Goal: Information Seeking & Learning: Stay updated

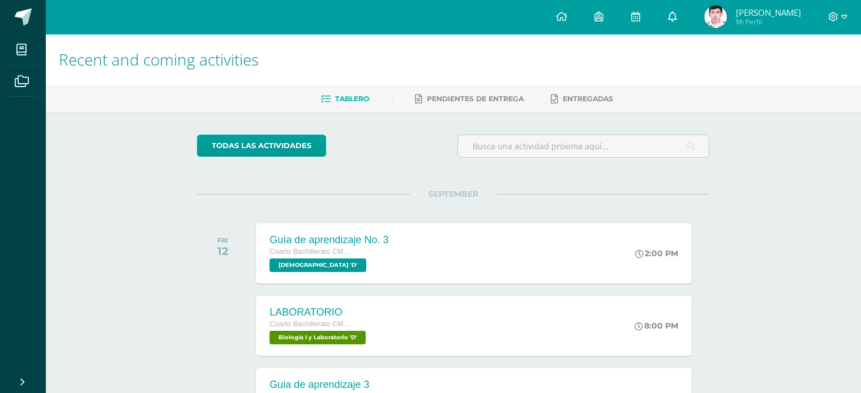
click at [690, 8] on link at bounding box center [672, 17] width 36 height 34
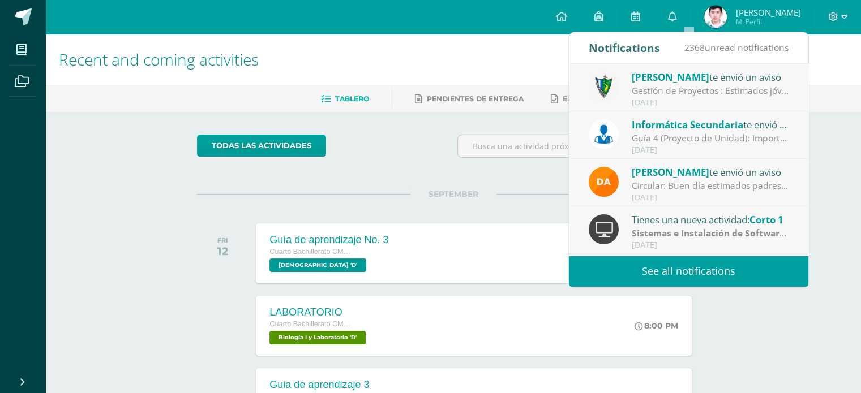
click at [658, 273] on link "See all notifications" at bounding box center [688, 271] width 239 height 31
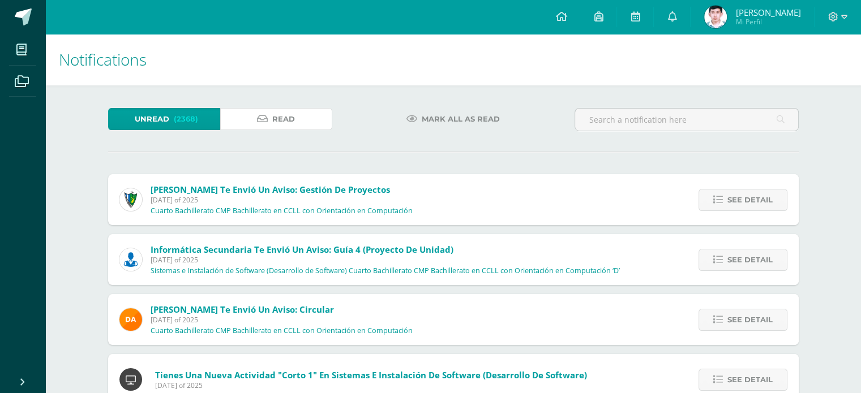
drag, startPoint x: 263, startPoint y: 125, endPoint x: 267, endPoint y: 99, distance: 25.9
click at [263, 125] on link "Read" at bounding box center [276, 119] width 112 height 22
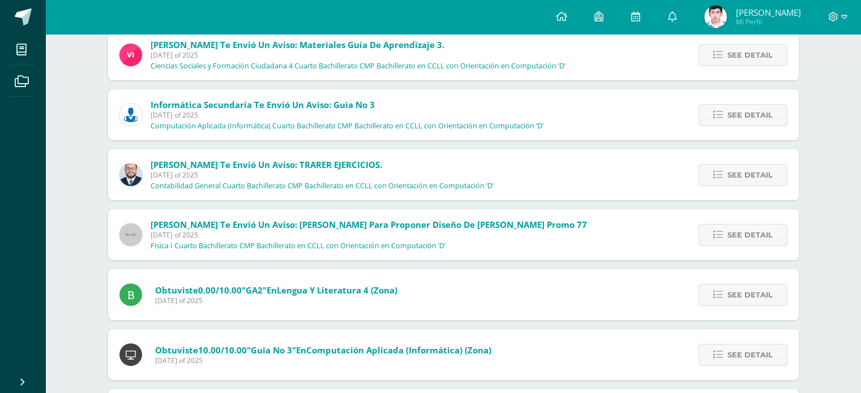
scroll to position [263, 0]
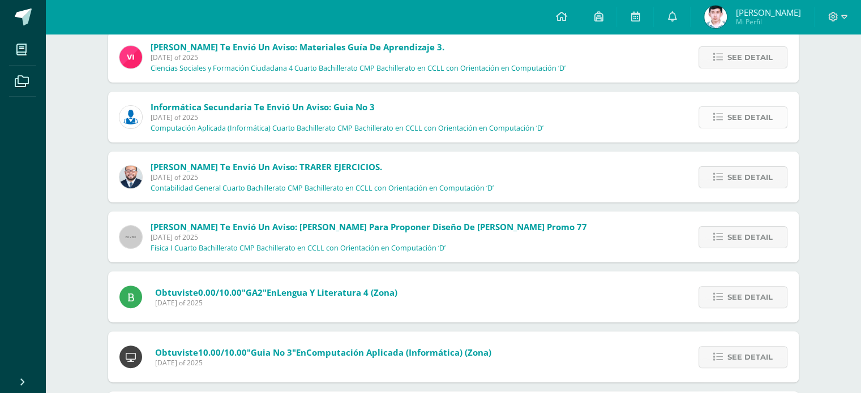
click at [700, 115] on link "See detail" at bounding box center [743, 117] width 89 height 22
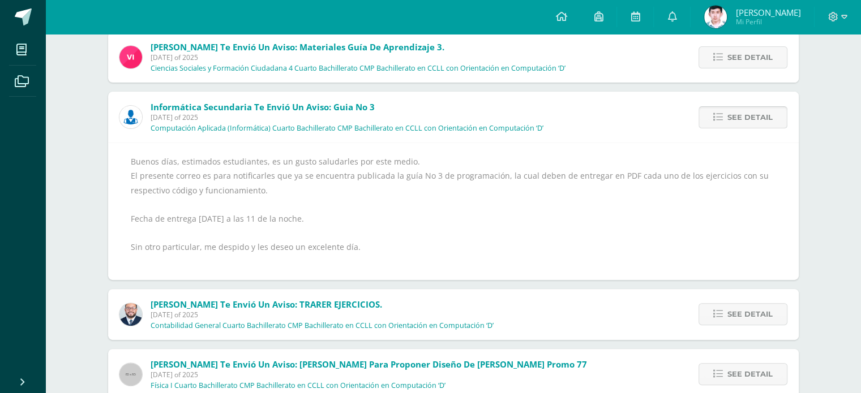
click at [705, 119] on link "See detail" at bounding box center [743, 117] width 89 height 22
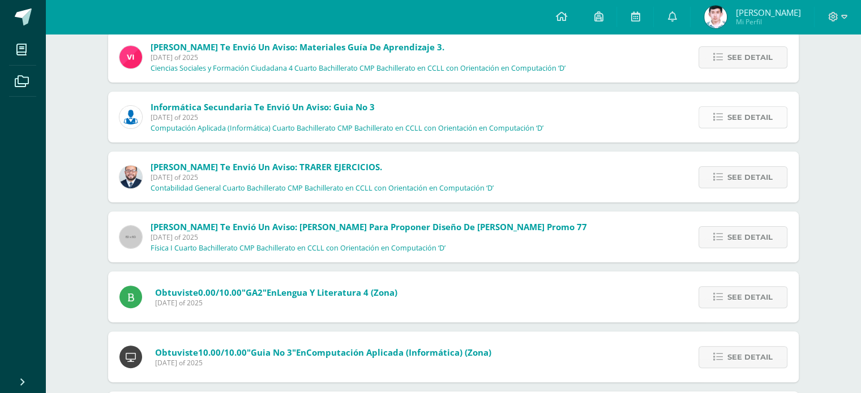
click at [705, 119] on link "See detail" at bounding box center [743, 117] width 89 height 22
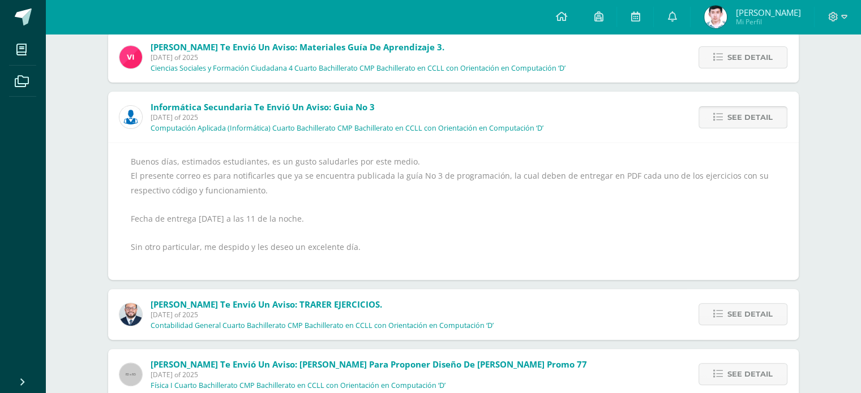
click at [705, 119] on link "See detail" at bounding box center [743, 117] width 89 height 22
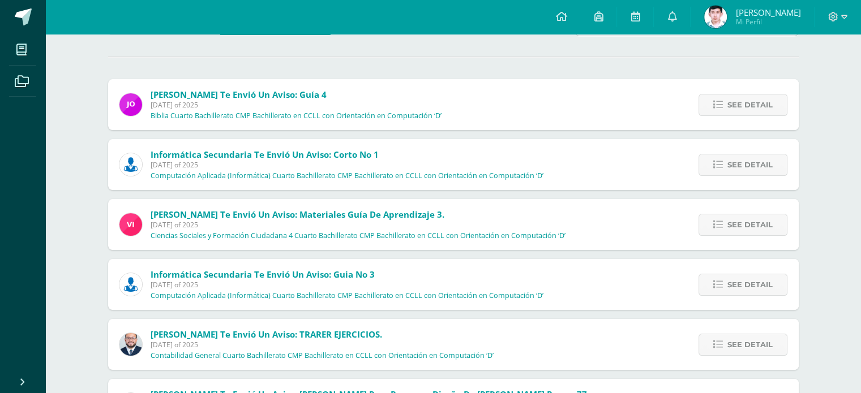
scroll to position [93, 0]
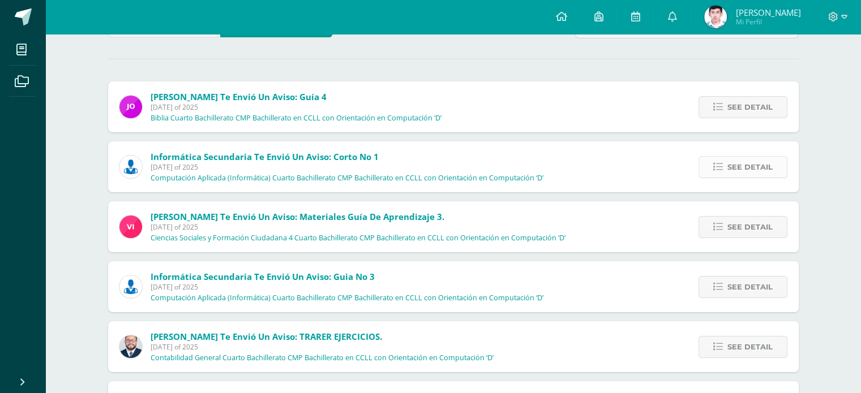
click at [754, 176] on span "See detail" at bounding box center [750, 167] width 45 height 21
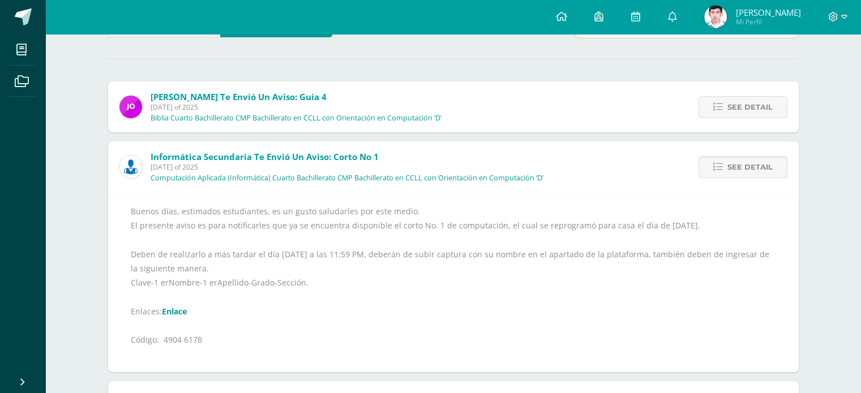
click at [179, 314] on link "Enlace" at bounding box center [174, 311] width 25 height 11
drag, startPoint x: 163, startPoint y: 341, endPoint x: 228, endPoint y: 341, distance: 64.5
click at [228, 341] on div "Buenos días, estimados estudiantes, es un gusto saludarles por este medio. El p…" at bounding box center [453, 282] width 645 height 157
copy div "4904 6178"
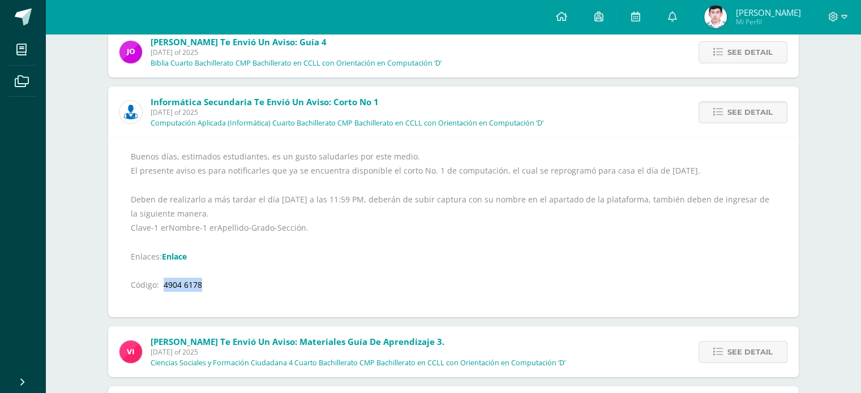
scroll to position [149, 0]
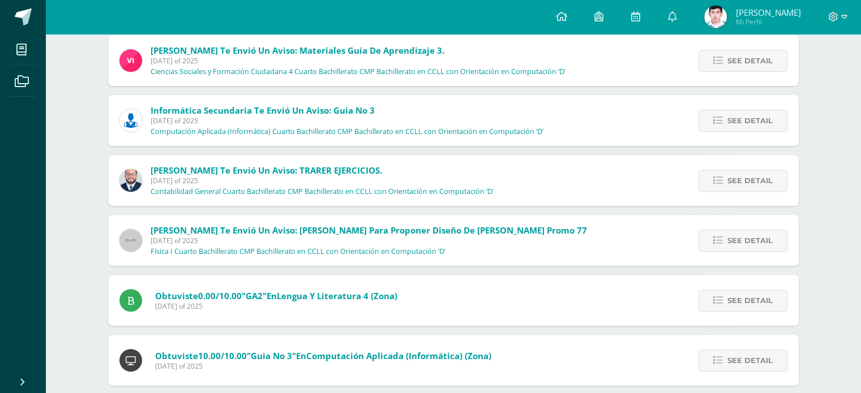
click at [861, 393] on html "My courses Archivos Cerrar panel Biblia Cuarto Bachillerato CMP Bachillerato en…" at bounding box center [430, 355] width 861 height 1588
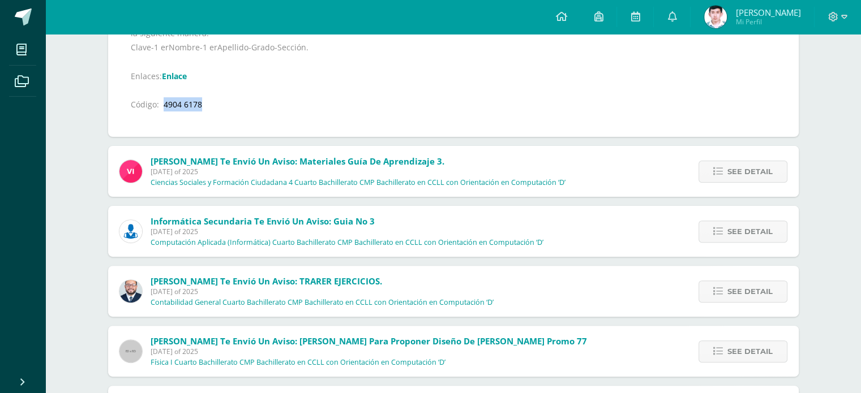
scroll to position [156, 0]
